Goal: Information Seeking & Learning: Learn about a topic

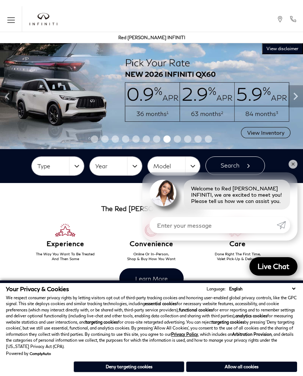
click at [13, 20] on icon "Open the main navigation menu" at bounding box center [10, 20] width 7 height 0
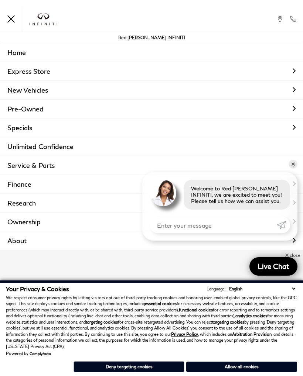
click at [33, 242] on link "About" at bounding box center [151, 240] width 303 height 18
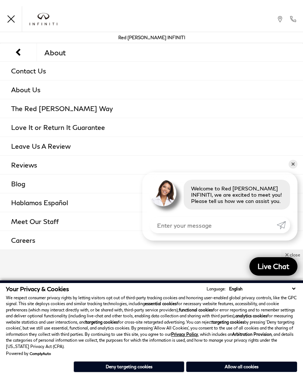
click at [19, 52] on icon "Back to the main menu" at bounding box center [18, 52] width 13 height 13
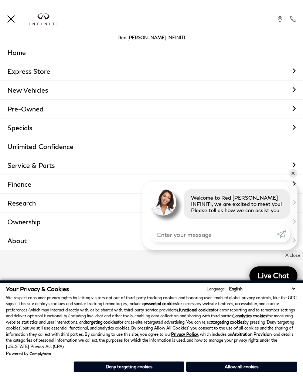
click at [16, 20] on button "Menu" at bounding box center [11, 19] width 22 height 26
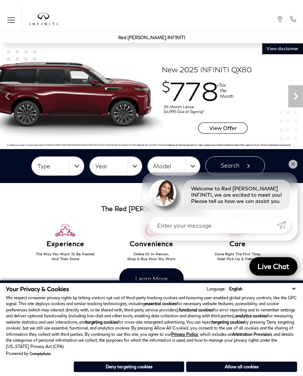
click at [10, 22] on icon "Open the main navigation menu" at bounding box center [10, 20] width 7 height 9
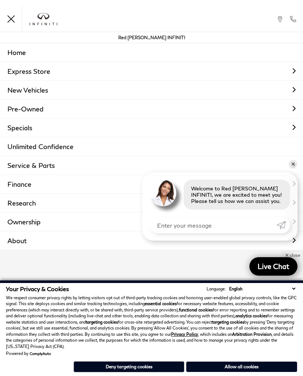
click at [13, 21] on polygon "Close the main navigation menu" at bounding box center [10, 19] width 7 height 7
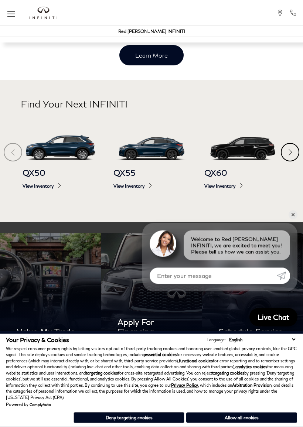
scroll to position [229, 0]
click at [65, 145] on img at bounding box center [61, 147] width 76 height 25
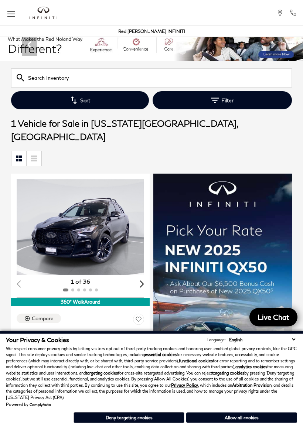
scroll to position [15, 0]
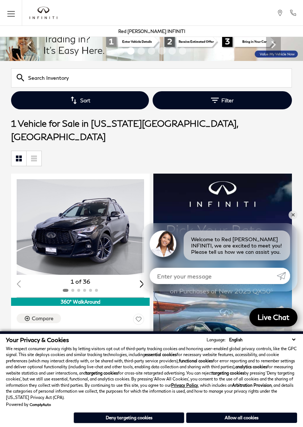
click at [300, 371] on div "Your Privacy & Cookies Language: English Spanish / Español English / United Kin…" at bounding box center [151, 379] width 303 height 96
click at [292, 213] on link "✕" at bounding box center [292, 214] width 9 height 9
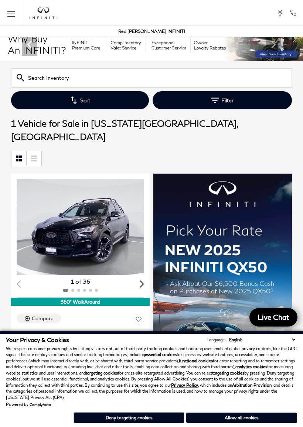
click at [95, 376] on button "Deny targeting cookies" at bounding box center [128, 417] width 111 height 11
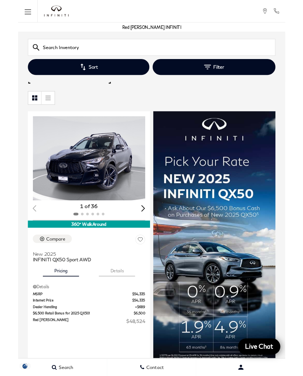
scroll to position [62, 0]
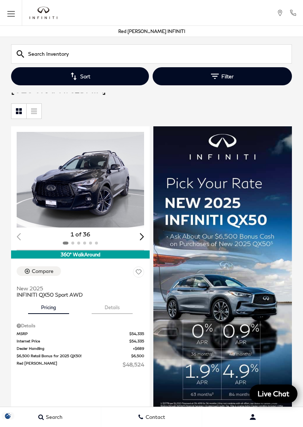
click at [141, 233] on div "Next slide" at bounding box center [142, 236] width 4 height 7
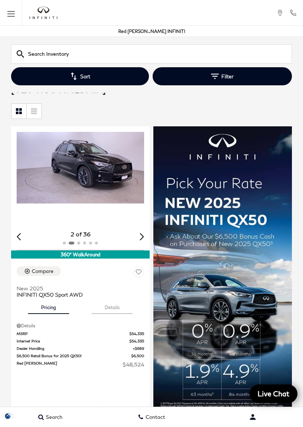
click at [140, 233] on div "Next slide" at bounding box center [142, 236] width 4 height 7
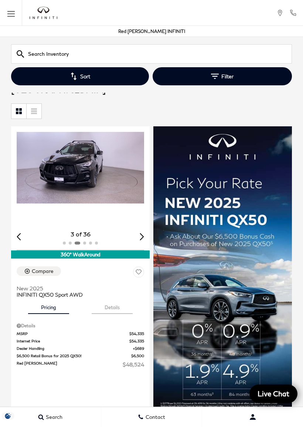
click at [142, 233] on div "Next slide" at bounding box center [142, 236] width 4 height 7
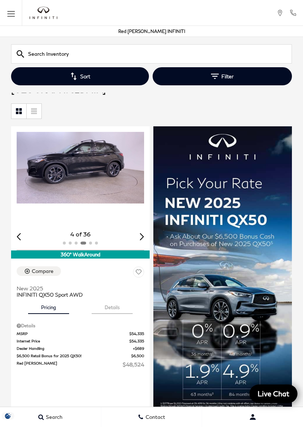
click at [47, 12] on img "infiniti" at bounding box center [44, 13] width 28 height 13
